Goal: Find specific page/section: Find specific page/section

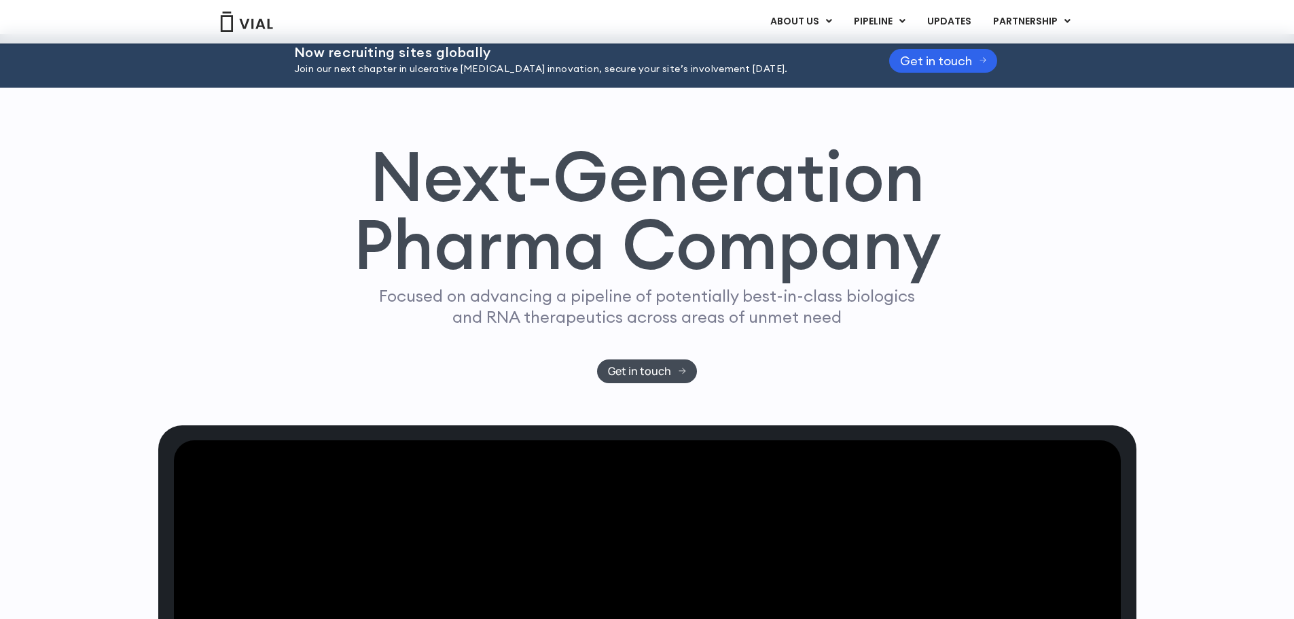
scroll to position [24, 0]
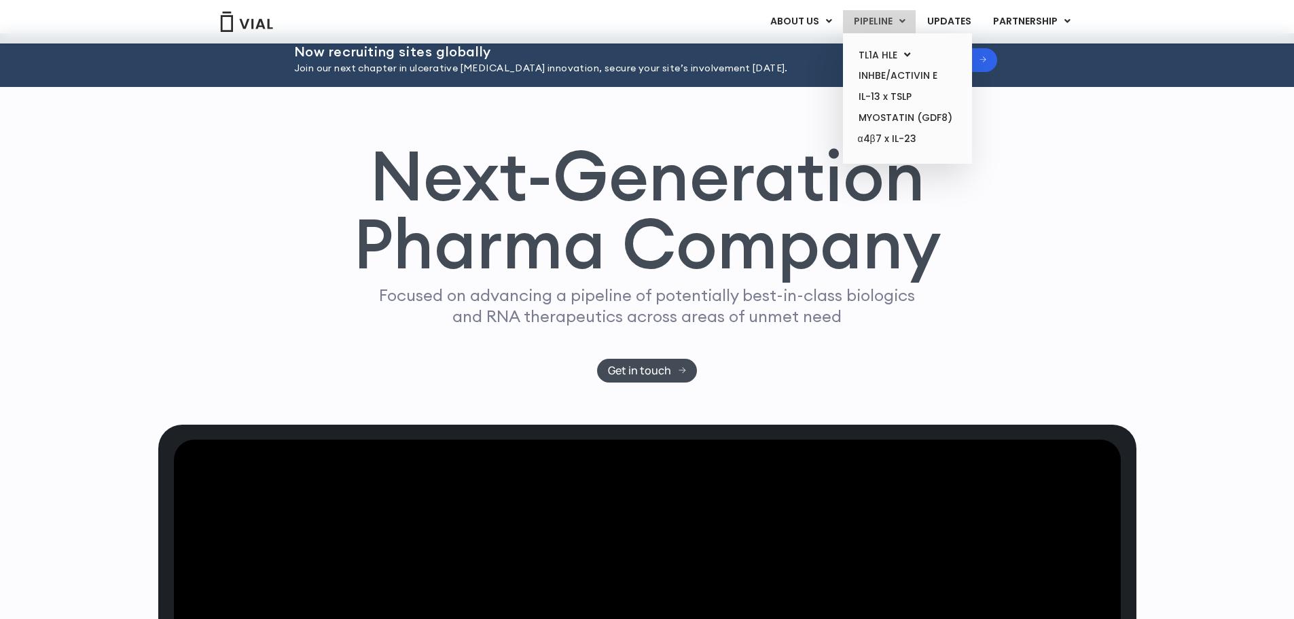
click at [873, 17] on link "PIPELINE" at bounding box center [879, 21] width 73 height 23
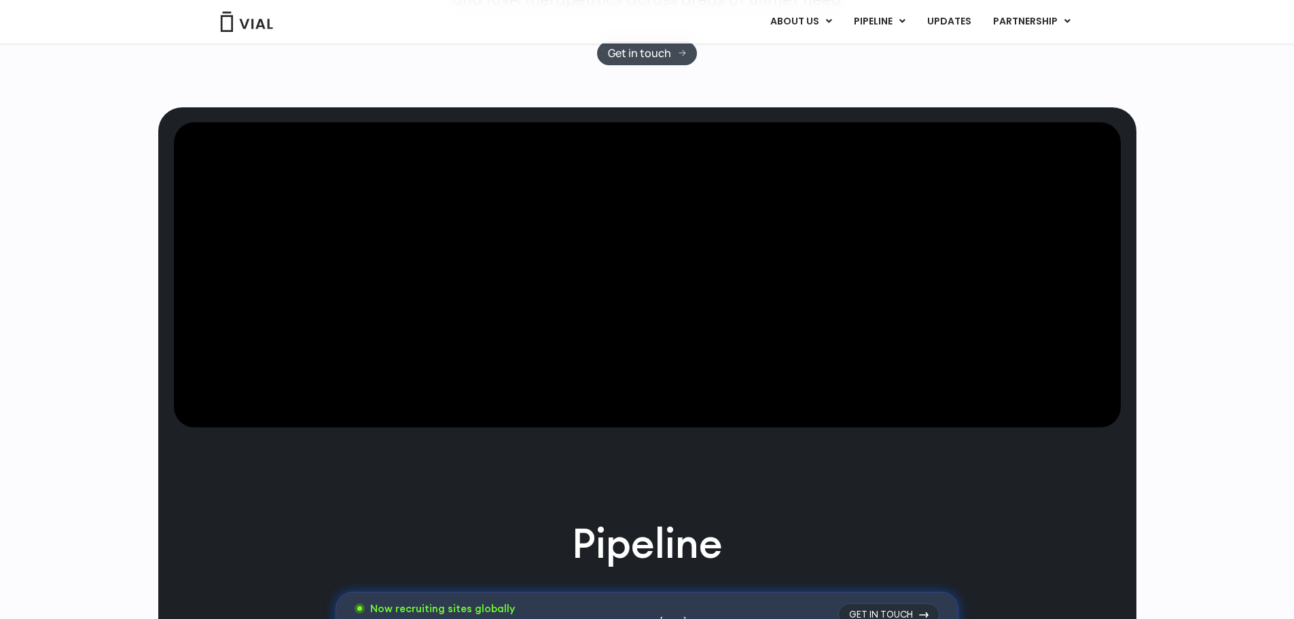
scroll to position [269, 0]
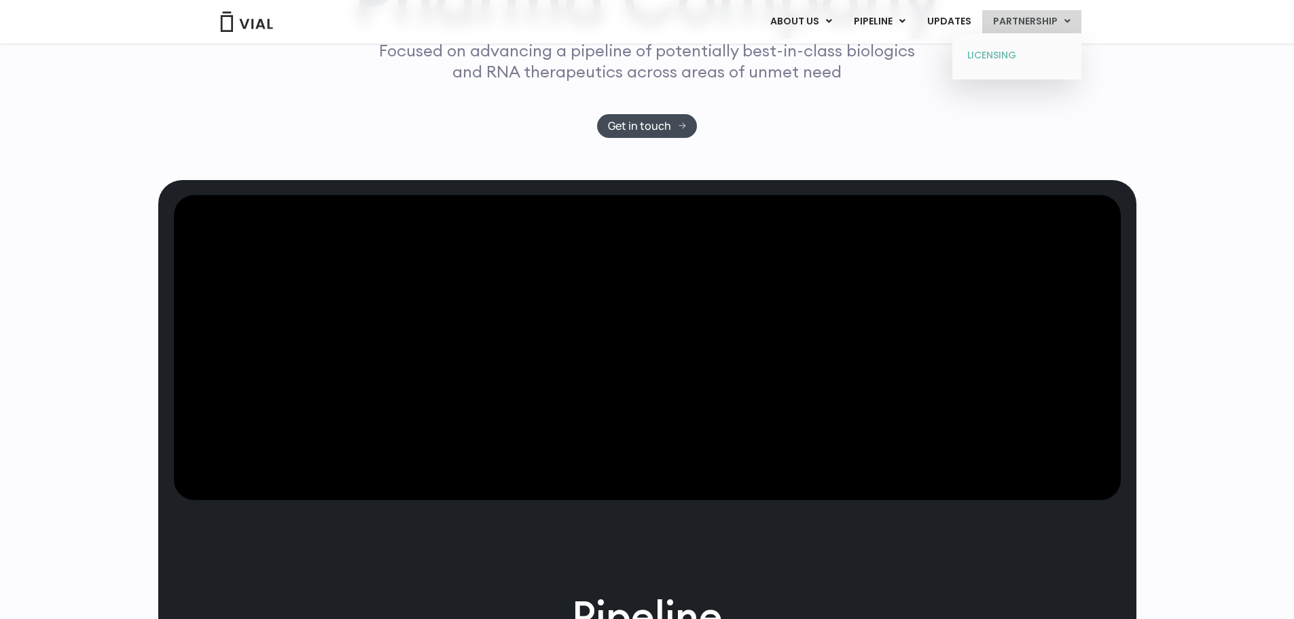
click at [1008, 48] on link "LICENSING" at bounding box center [1016, 56] width 119 height 22
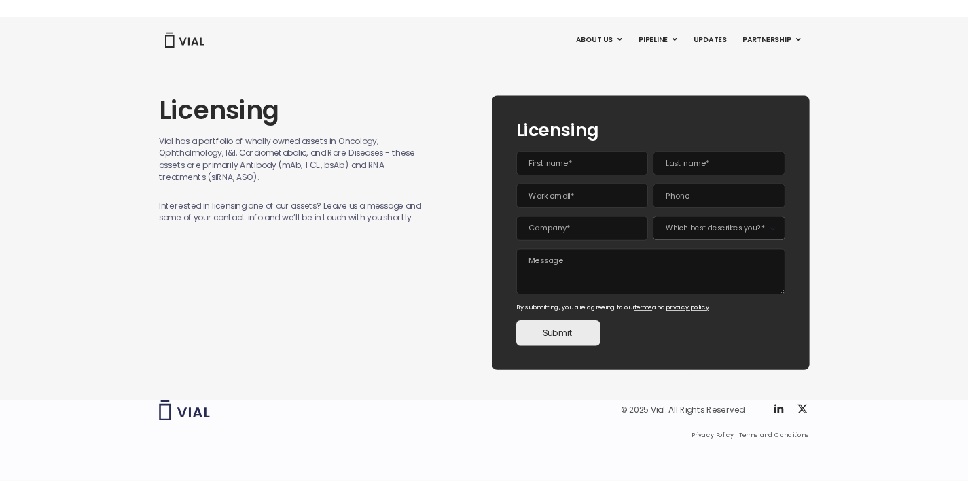
scroll to position [1, 0]
